Goal: Task Accomplishment & Management: Use online tool/utility

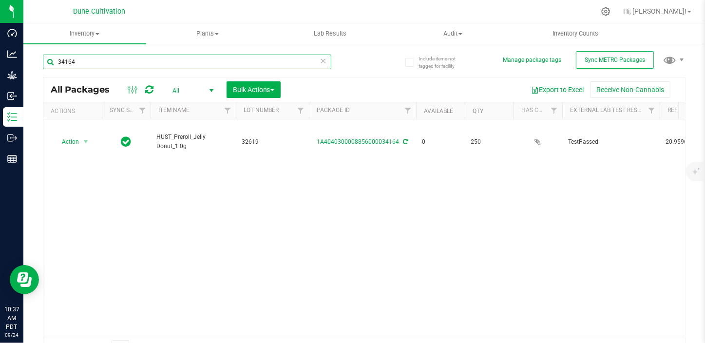
click at [92, 63] on input "34164" at bounding box center [187, 62] width 288 height 15
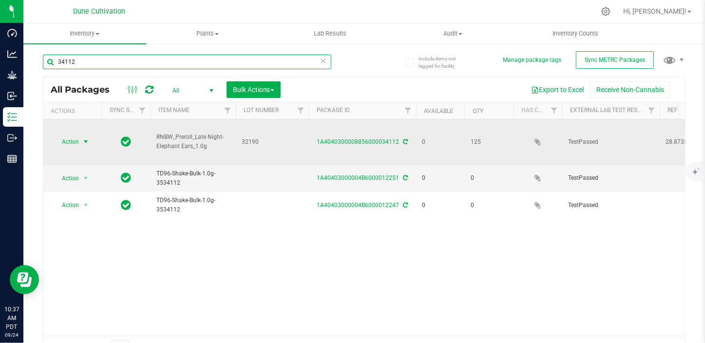
type input "34112"
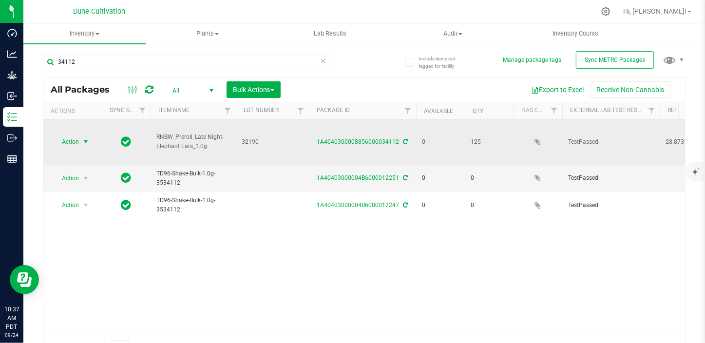
click at [82, 138] on span "select" at bounding box center [86, 142] width 8 height 8
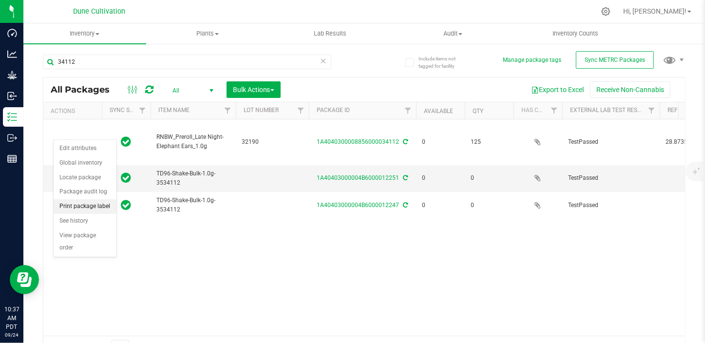
click at [84, 210] on li "Print package label" at bounding box center [85, 206] width 63 height 15
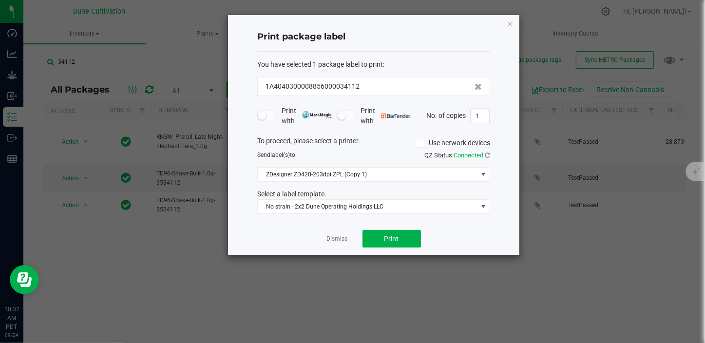
click at [477, 118] on input "1" at bounding box center [480, 116] width 19 height 14
type input "20"
click at [404, 234] on button "Print" at bounding box center [392, 239] width 58 height 18
